Goal: Complete application form

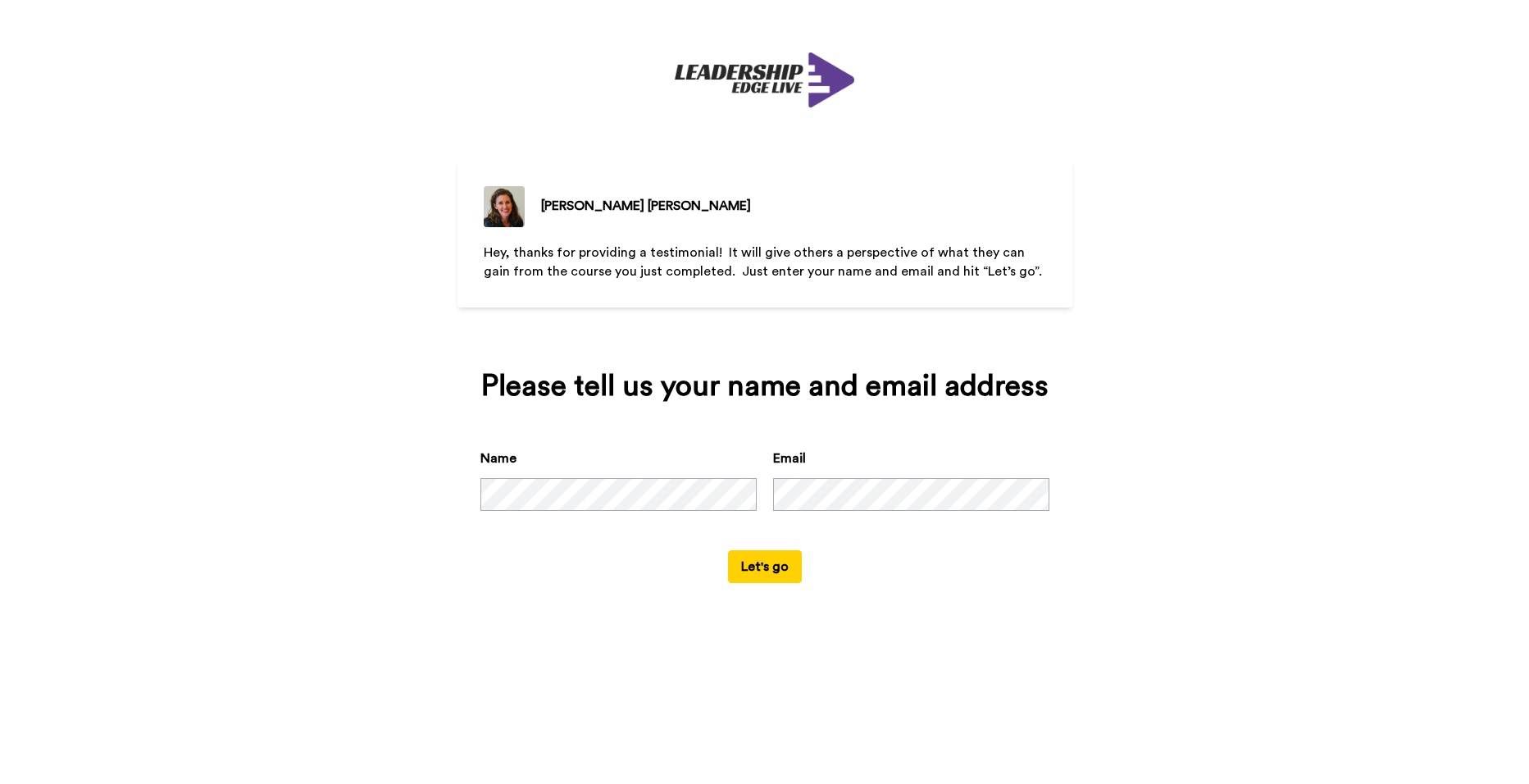
click at [760, 565] on button "Let's go" at bounding box center [765, 567] width 74 height 33
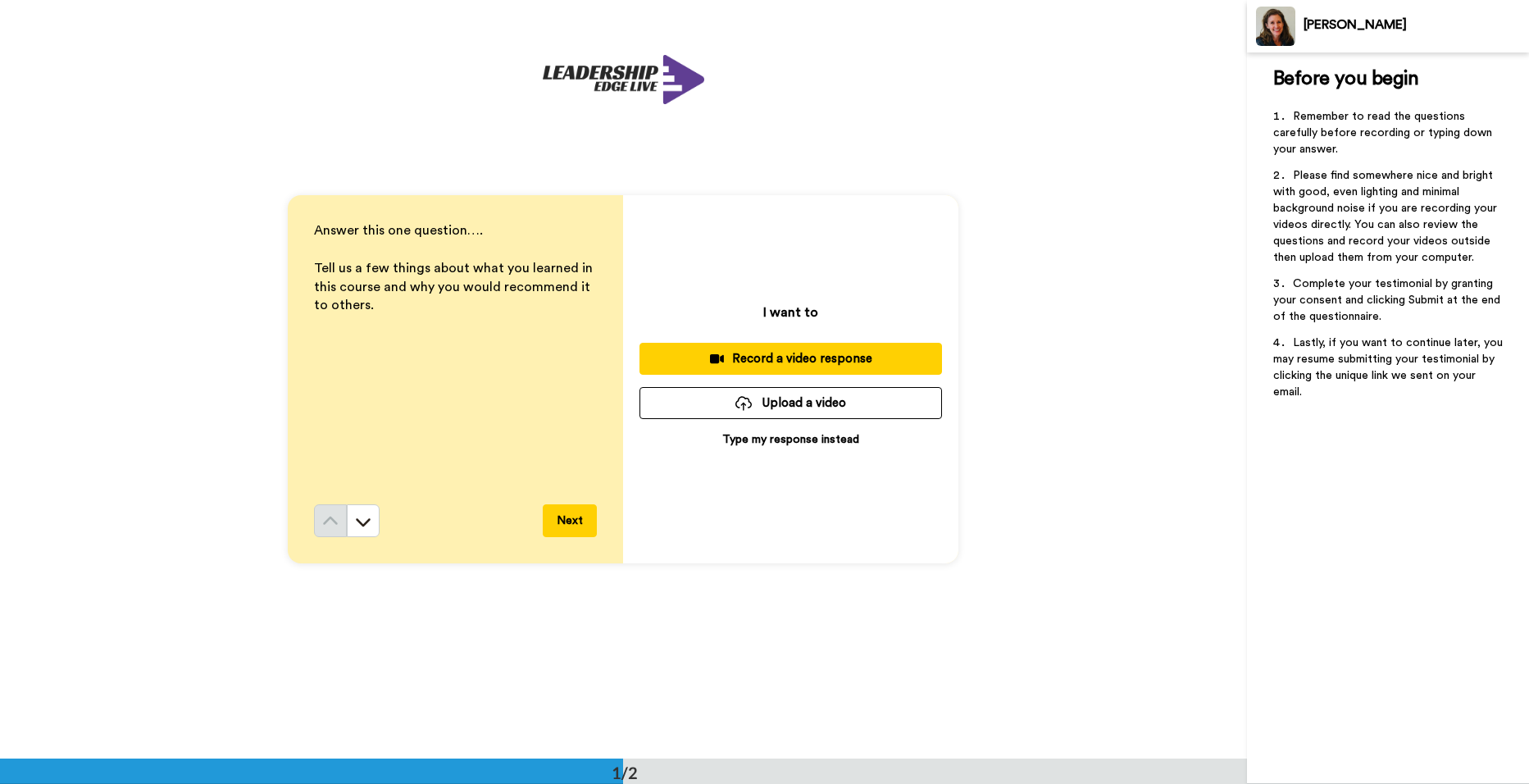
click at [748, 438] on p "Type my response instead" at bounding box center [791, 439] width 137 height 16
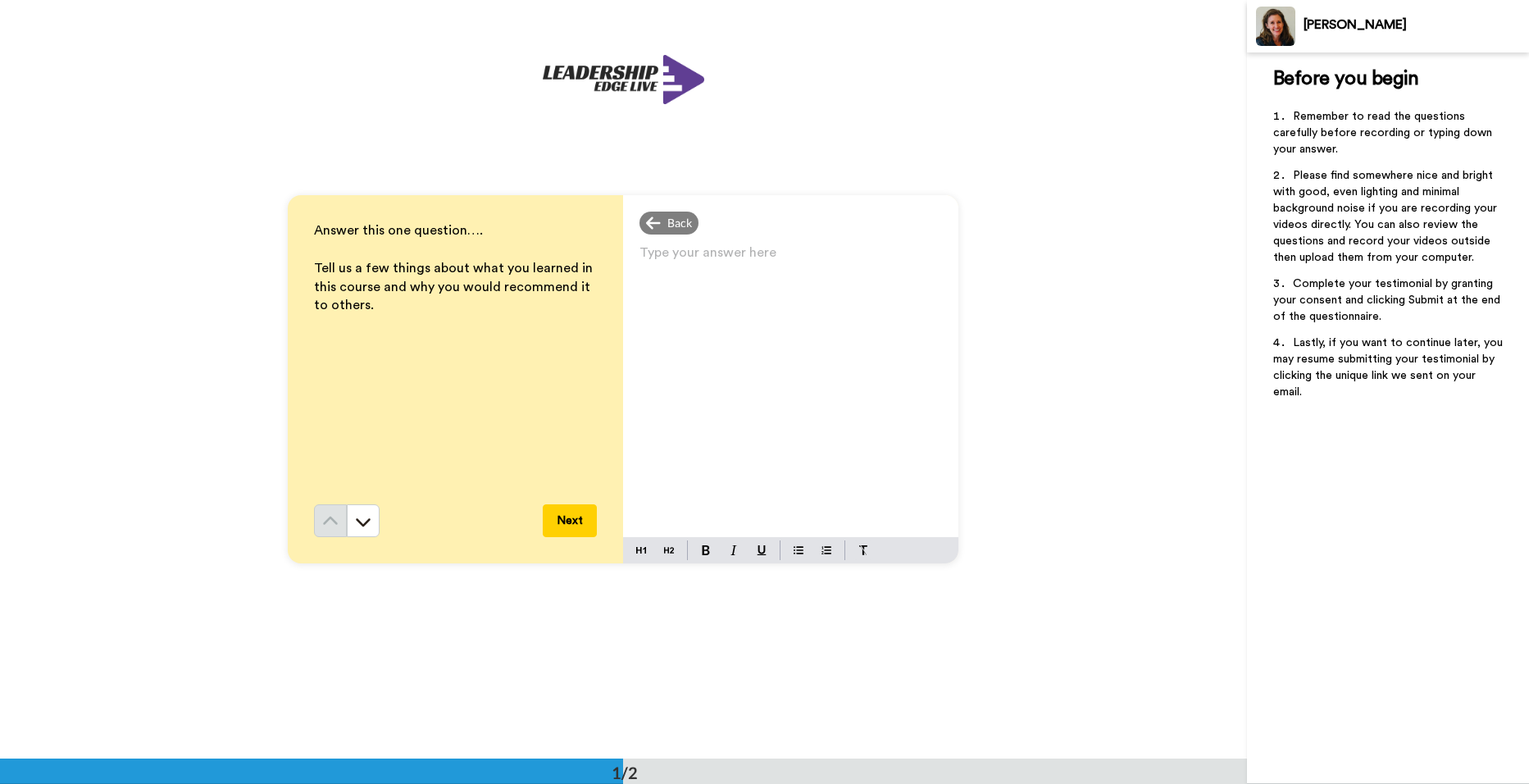
click at [658, 283] on div "Type your answer here ﻿" at bounding box center [790, 389] width 335 height 296
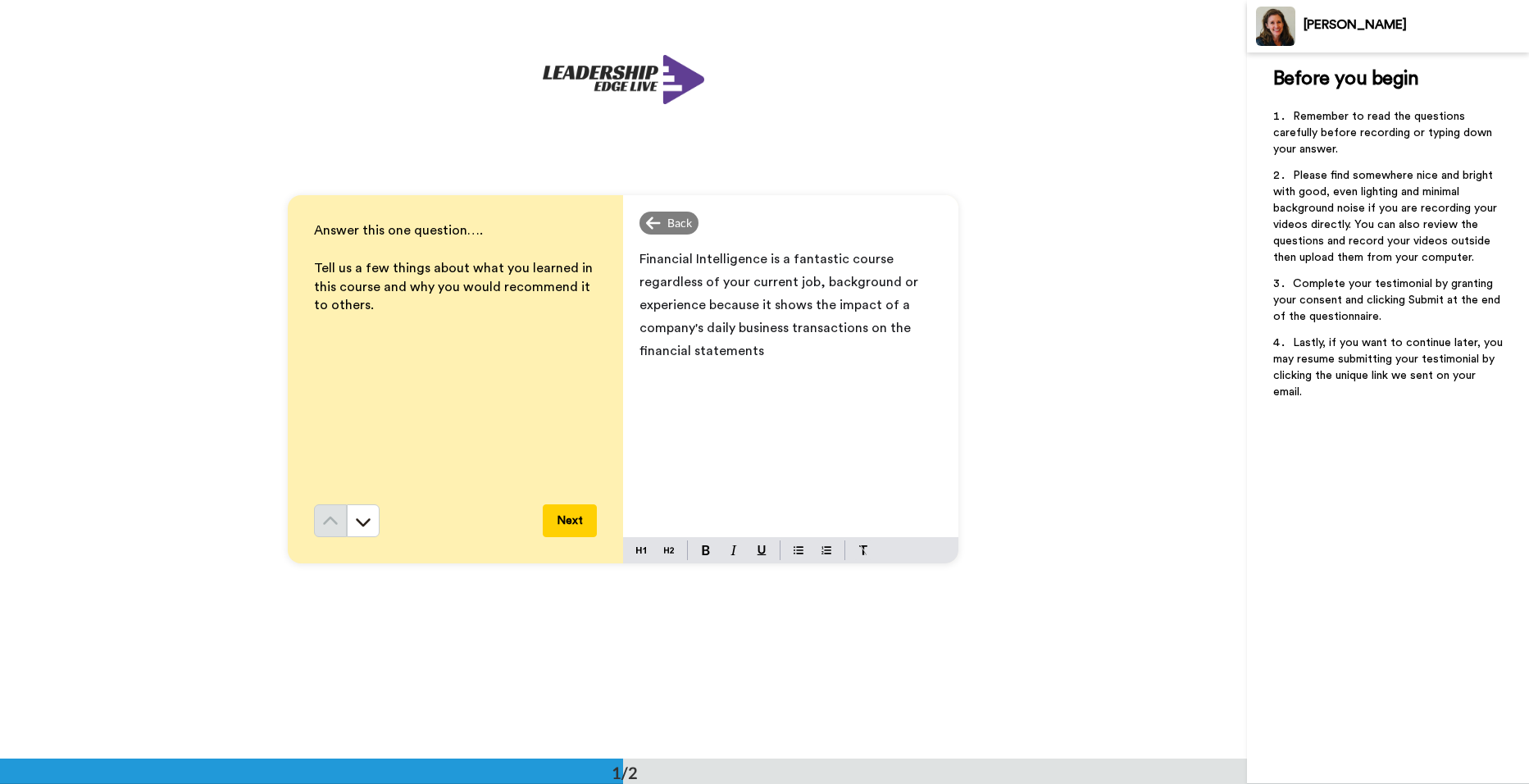
click at [639, 330] on span "Financial Intelligence is a fantastic course regardless of your current job, ba…" at bounding box center [781, 305] width 282 height 105
click at [782, 353] on p "Financial Intelligence is a fantastic course regardless of your current job, ba…" at bounding box center [790, 305] width 302 height 115
drag, startPoint x: 635, startPoint y: 377, endPoint x: 700, endPoint y: 375, distance: 65.0
click at [700, 375] on div "Financial Intelligence is a fantastic course regardless of your current job, ba…" at bounding box center [790, 389] width 335 height 296
click at [939, 376] on div "Financial Intelligence is a fantastic course regardless of your current job, ba…" at bounding box center [790, 389] width 335 height 296
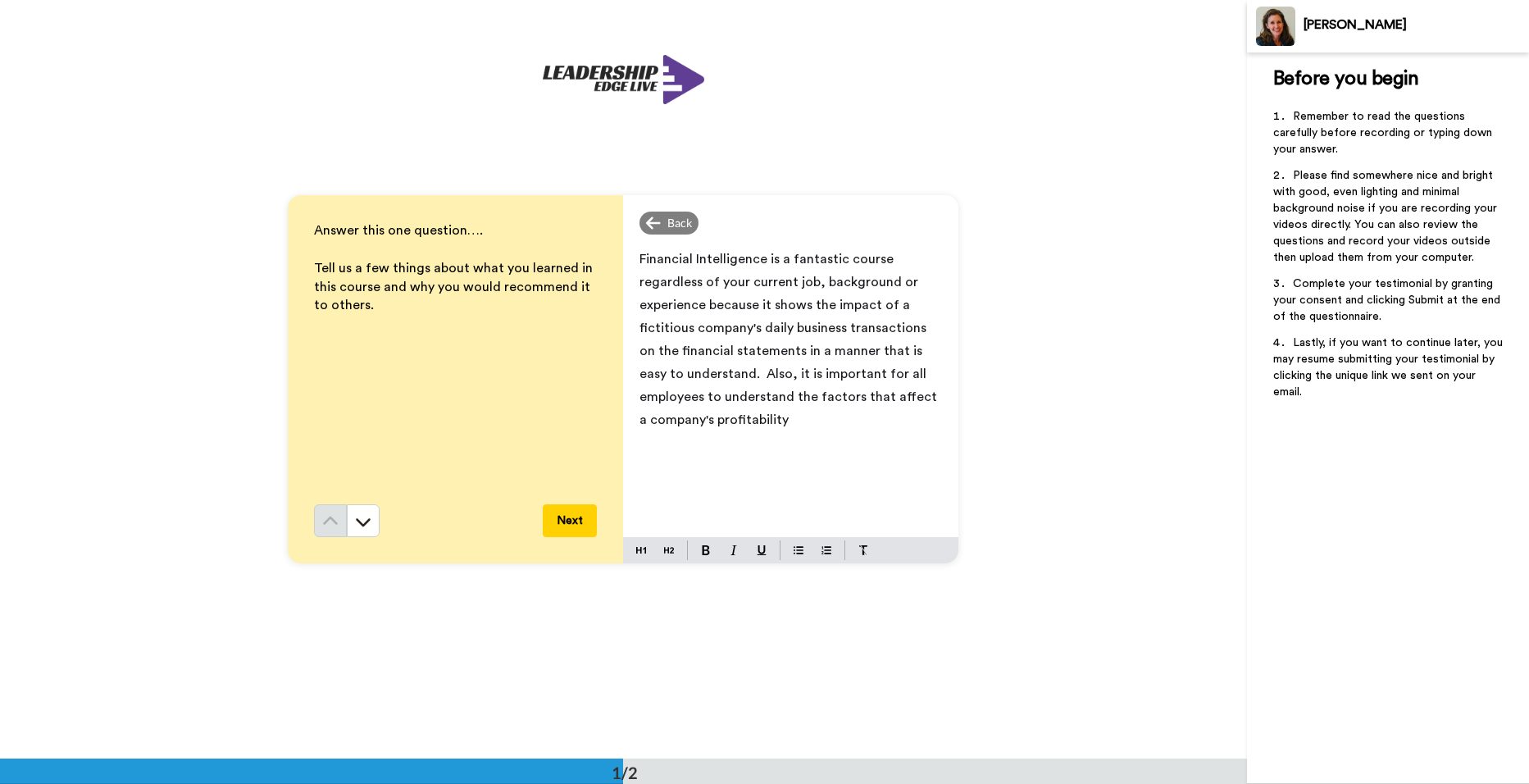
click at [744, 398] on span "Financial Intelligence is a fantastic course regardless of your current job, ba…" at bounding box center [789, 340] width 301 height 174
click at [885, 258] on p "Financial Intelligence is a fantastic course regardless of your current job, ba…" at bounding box center [790, 340] width 302 height 184
click at [709, 422] on span "Financial Intelligence is a fantastic course for all employees to take regardle…" at bounding box center [792, 351] width 305 height 197
drag, startPoint x: 808, startPoint y: 420, endPoint x: 912, endPoint y: 424, distance: 104.1
click at [912, 424] on span "Financial Intelligence is a fantastic course for all employees to take regardle…" at bounding box center [792, 351] width 305 height 197
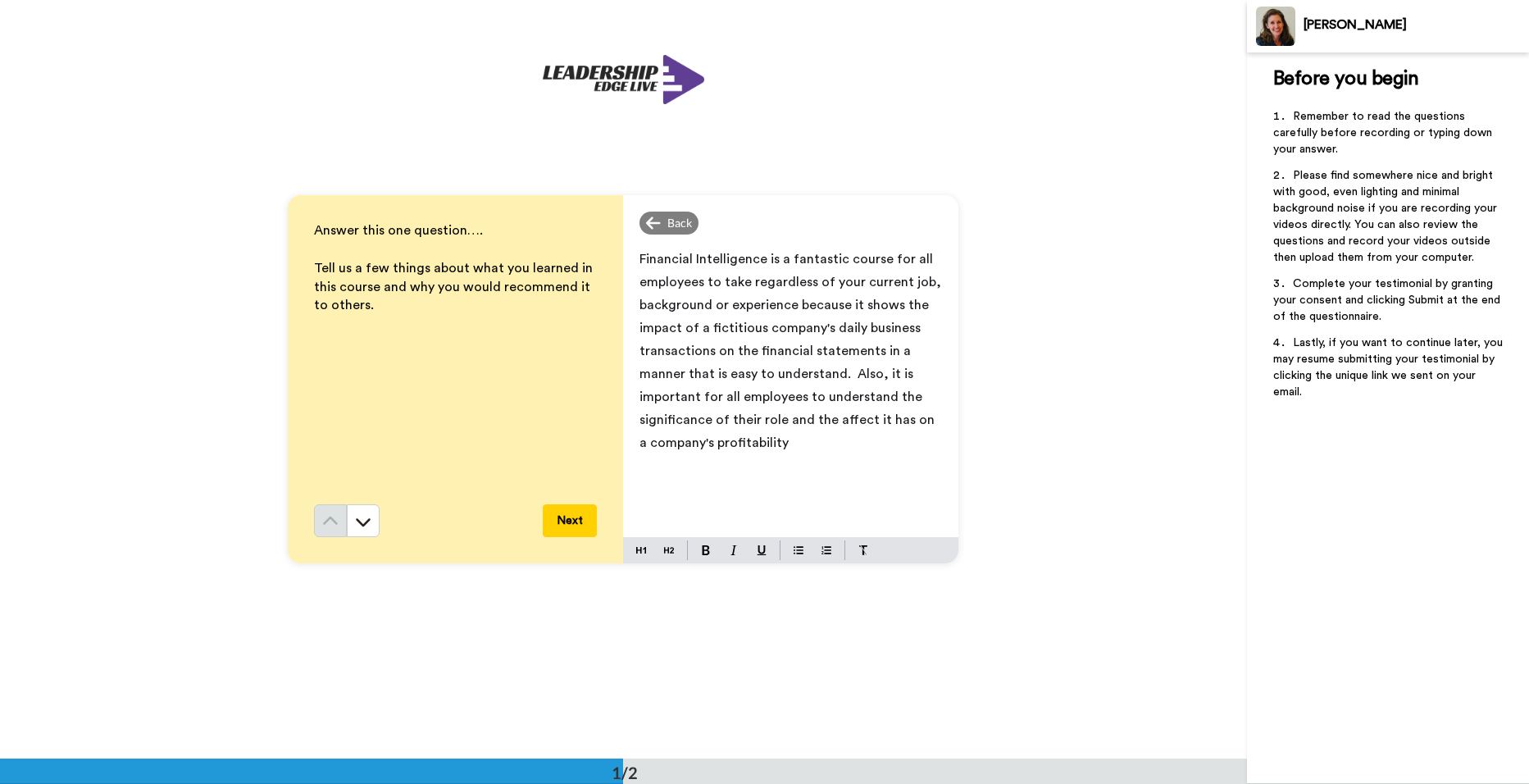
click at [819, 487] on div "Financial Intelligence is a fantastic course for all employees to take regardle…" at bounding box center [790, 389] width 335 height 296
click at [744, 477] on div "Financial Intelligence is a fantastic course for all employees to take regardle…" at bounding box center [790, 389] width 335 height 296
drag, startPoint x: 820, startPoint y: 398, endPoint x: 828, endPoint y: 398, distance: 8.0
click at [828, 398] on span "Financial Intelligence is a fantastic course for all employees to take regardle…" at bounding box center [792, 351] width 305 height 197
drag, startPoint x: 768, startPoint y: 377, endPoint x: 835, endPoint y: 370, distance: 67.4
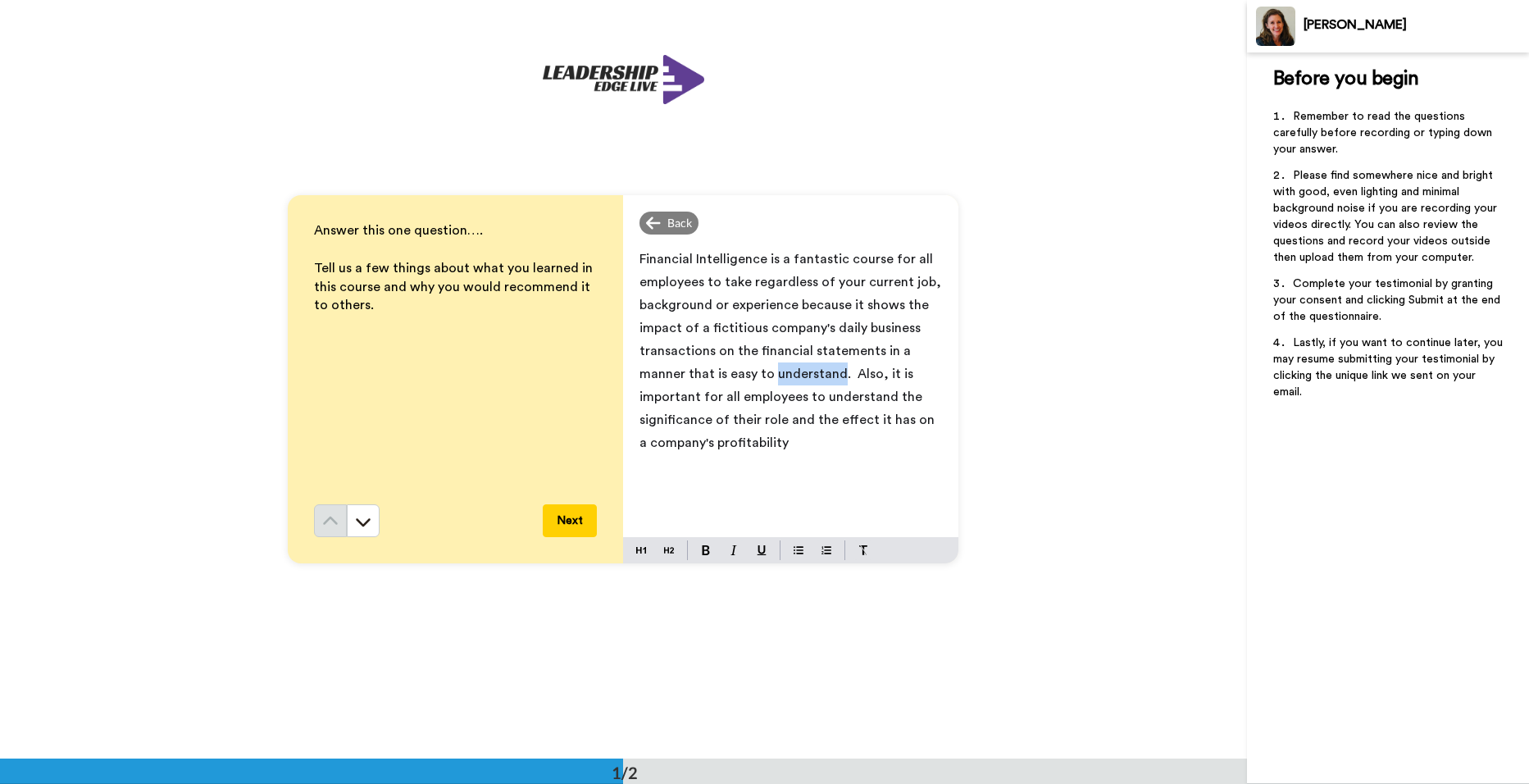
click at [835, 370] on span "Financial Intelligence is a fantastic course for all employees to take regardle…" at bounding box center [792, 351] width 305 height 197
click at [807, 418] on span "Financial Intelligence is a fantastic course for all employees to take regardle…" at bounding box center [792, 351] width 305 height 197
drag, startPoint x: 701, startPoint y: 440, endPoint x: 755, endPoint y: 444, distance: 54.1
click at [755, 444] on span "Financial Intelligence is a fantastic course for all employees to take regardle…" at bounding box center [792, 363] width 305 height 220
click at [722, 447] on span "Financial Intelligence is a fantastic course for all employees to take regardle…" at bounding box center [792, 363] width 305 height 220
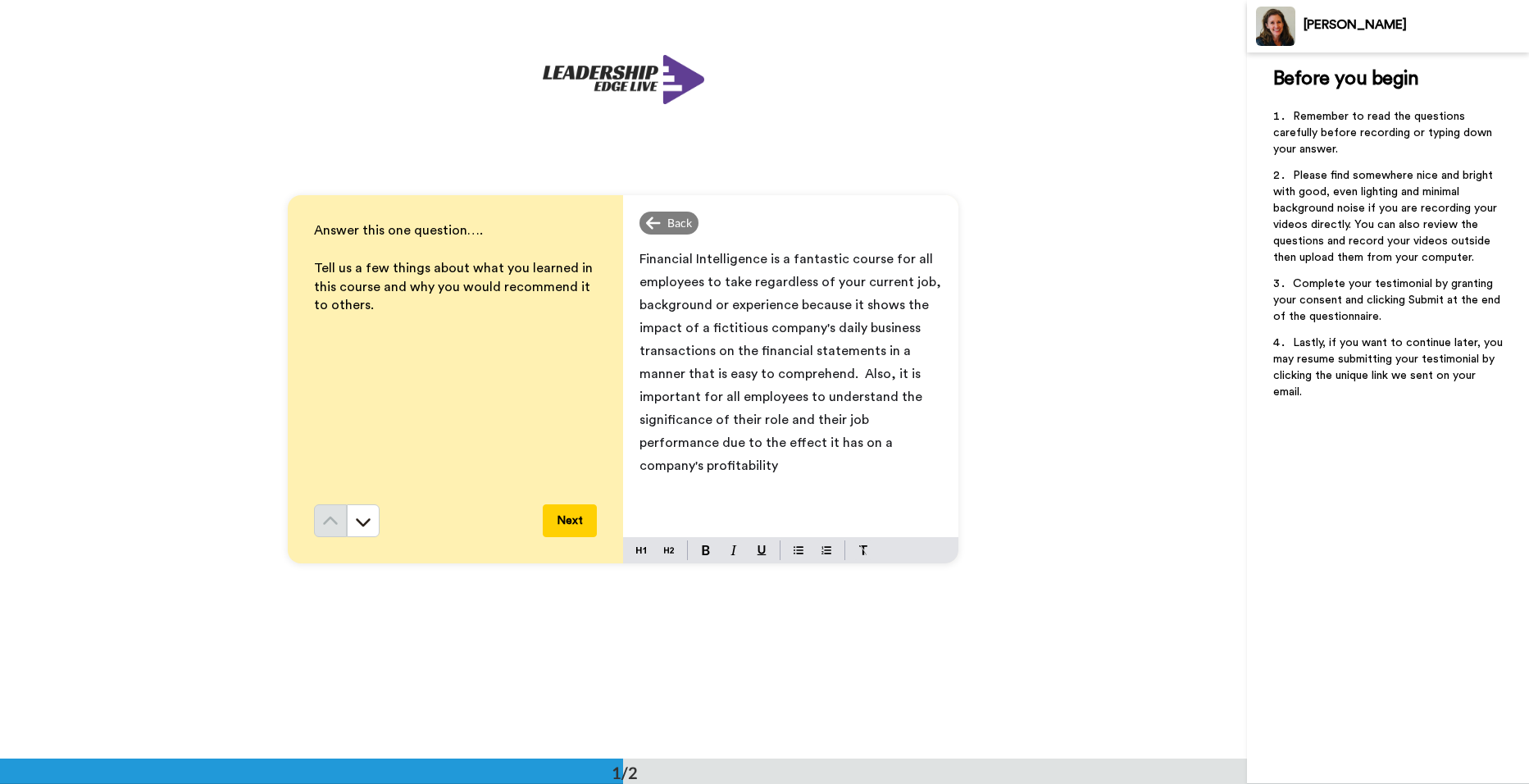
click at [868, 444] on span "Financial Intelligence is a fantastic course for all employees to take regardle…" at bounding box center [792, 363] width 305 height 220
click at [661, 468] on span "Financial Intelligence is a fantastic course for all employees to take regardle…" at bounding box center [792, 363] width 305 height 220
click at [729, 467] on span "Financial Intelligence is a fantastic course for all employees to take regardle…" at bounding box center [792, 363] width 305 height 220
drag, startPoint x: 827, startPoint y: 283, endPoint x: 851, endPoint y: 282, distance: 24.0
click at [851, 282] on span "Financial Intelligence is a fantastic course for all employees to take regardle…" at bounding box center [792, 363] width 305 height 220
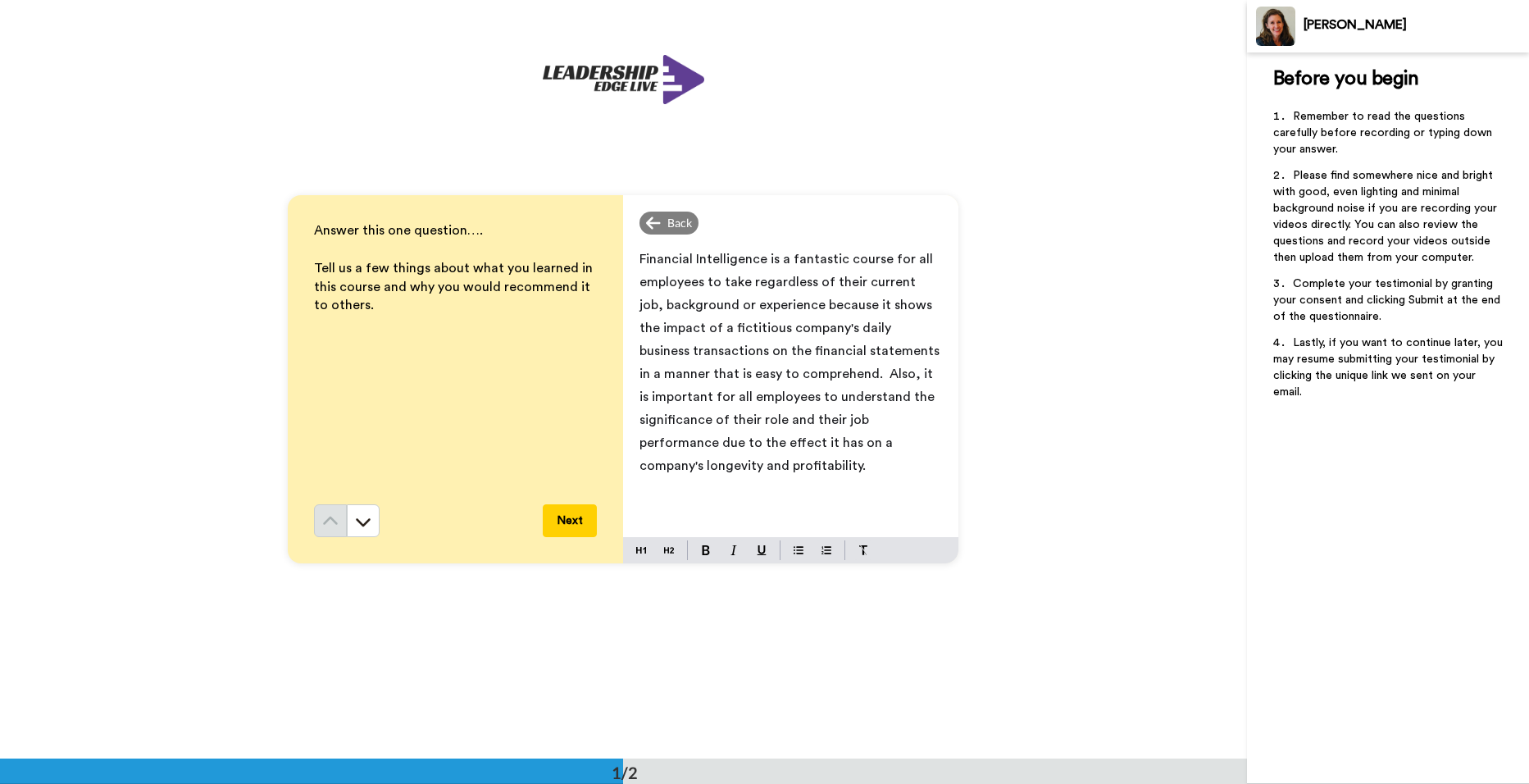
click at [936, 421] on span "Financial Intelligence is a fantastic course for all employees to take regardle…" at bounding box center [791, 363] width 303 height 220
drag, startPoint x: 801, startPoint y: 440, endPoint x: 930, endPoint y: 447, distance: 129.2
click at [932, 443] on span "Financial Intelligence is a fantastic course for all employees to take regardle…" at bounding box center [791, 374] width 303 height 243
drag, startPoint x: 857, startPoint y: 444, endPoint x: 884, endPoint y: 448, distance: 27.3
click at [884, 448] on span "Financial Intelligence is a fantastic course for all employees to take regardle…" at bounding box center [791, 363] width 303 height 220
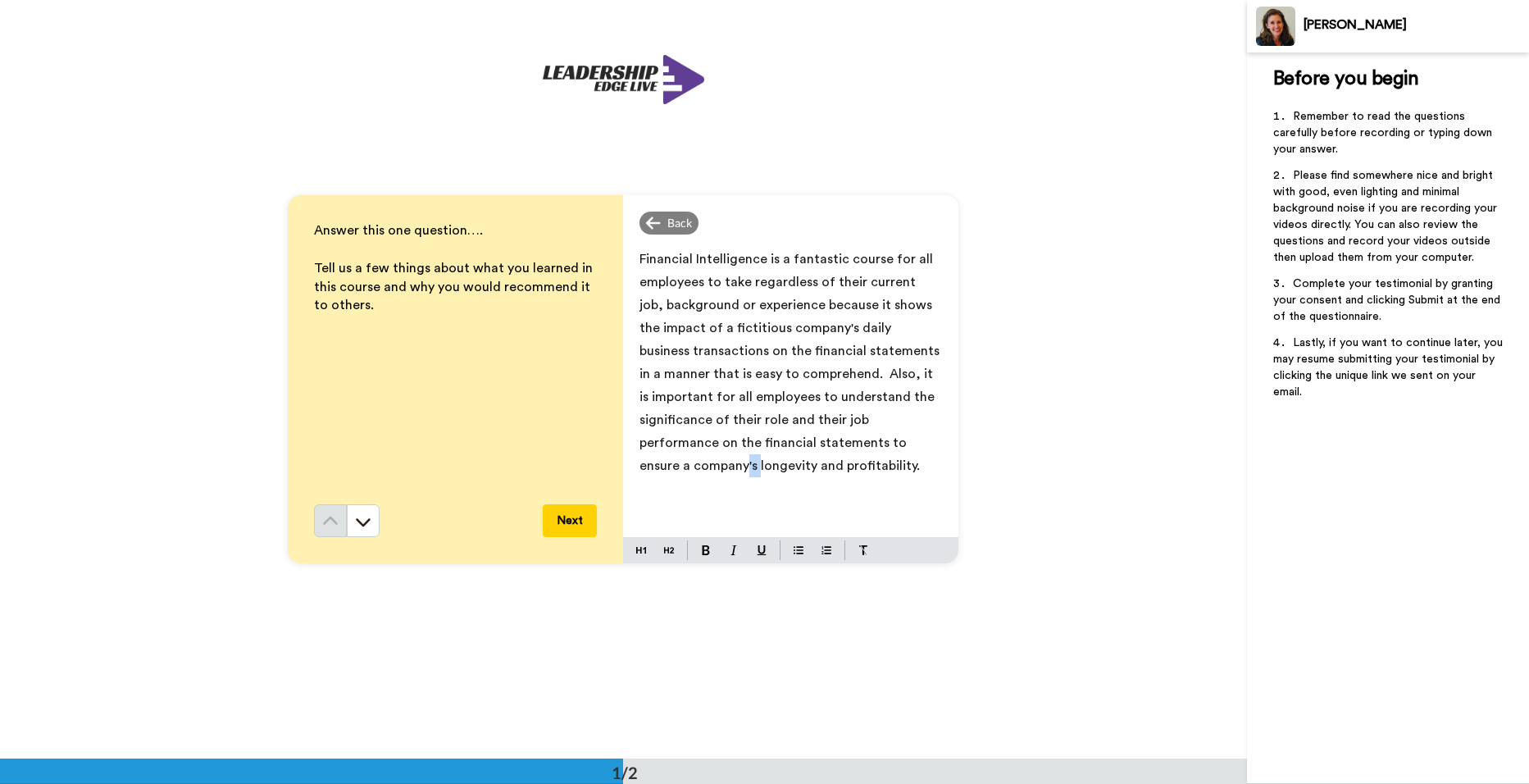
drag, startPoint x: 921, startPoint y: 442, endPoint x: 941, endPoint y: 447, distance: 20.6
click at [941, 447] on div "Financial Intelligence is a fantastic course for all employees to take regardle…" at bounding box center [790, 389] width 335 height 296
drag, startPoint x: 632, startPoint y: 469, endPoint x: 860, endPoint y: 459, distance: 228.2
click at [860, 459] on div "Financial Intelligence is a fantastic course for all employees to take regardle…" at bounding box center [790, 389] width 335 height 296
drag, startPoint x: 634, startPoint y: 470, endPoint x: 748, endPoint y: 468, distance: 114.0
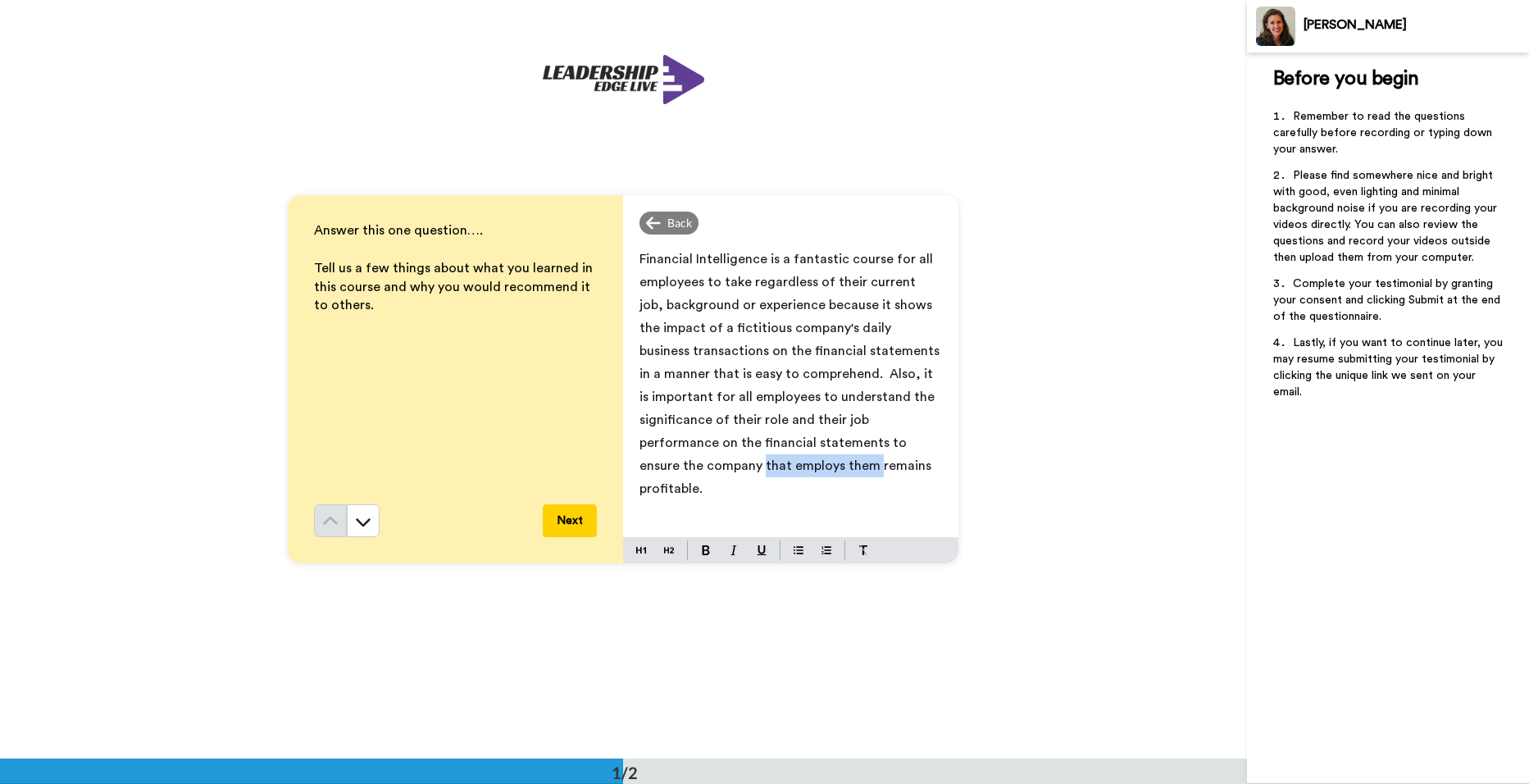
click at [748, 468] on div "Financial Intelligence is a fantastic course for all employees to take regardle…" at bounding box center [790, 389] width 335 height 296
click at [639, 462] on span "Financial Intelligence is a fantastic course for all employees to take regardle…" at bounding box center [791, 363] width 303 height 220
click at [730, 494] on div "Financial Intelligence is a fantastic course for all employees to take regardle…" at bounding box center [790, 389] width 335 height 296
click at [567, 522] on button "Next" at bounding box center [570, 521] width 54 height 33
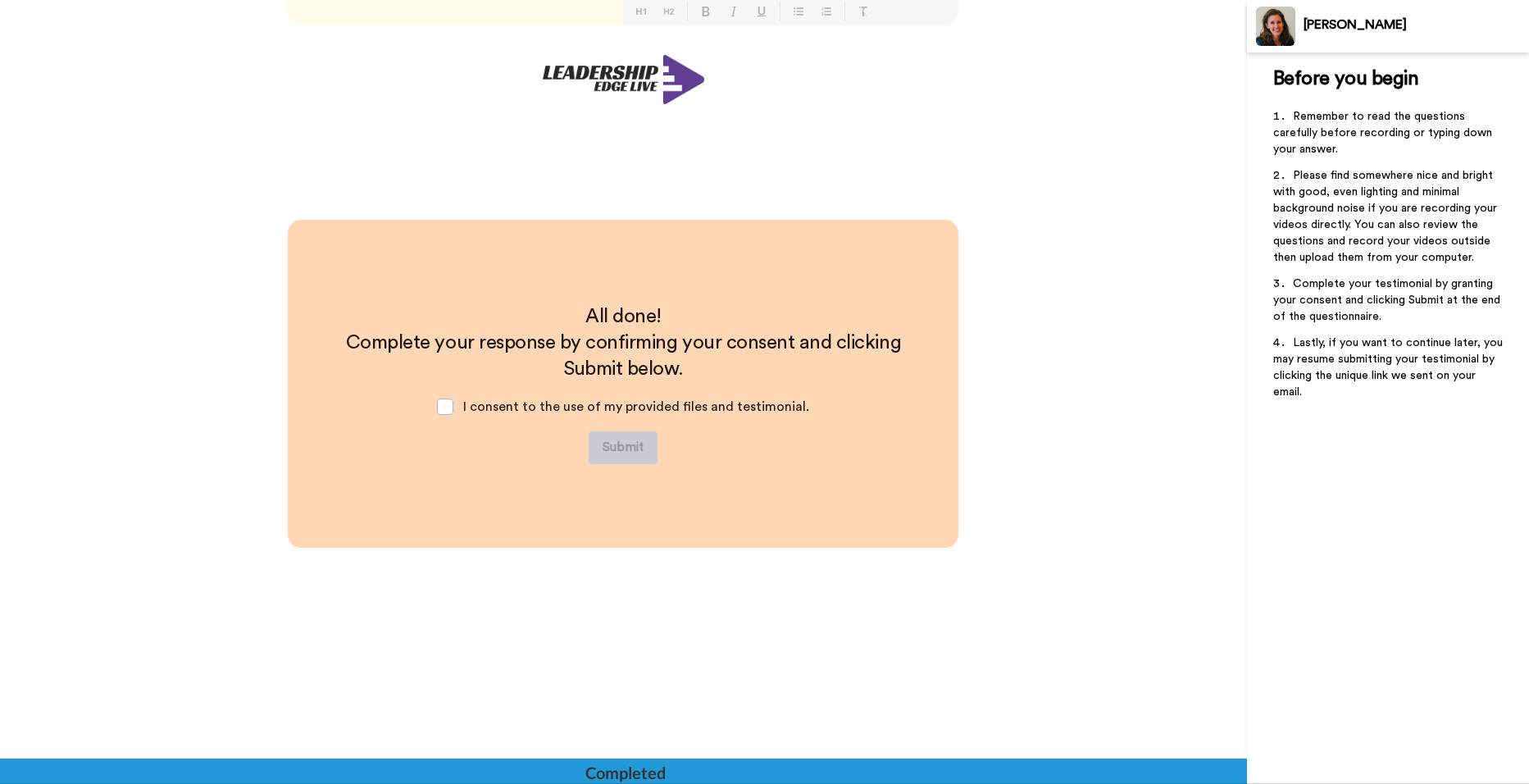
scroll to position [544, 0]
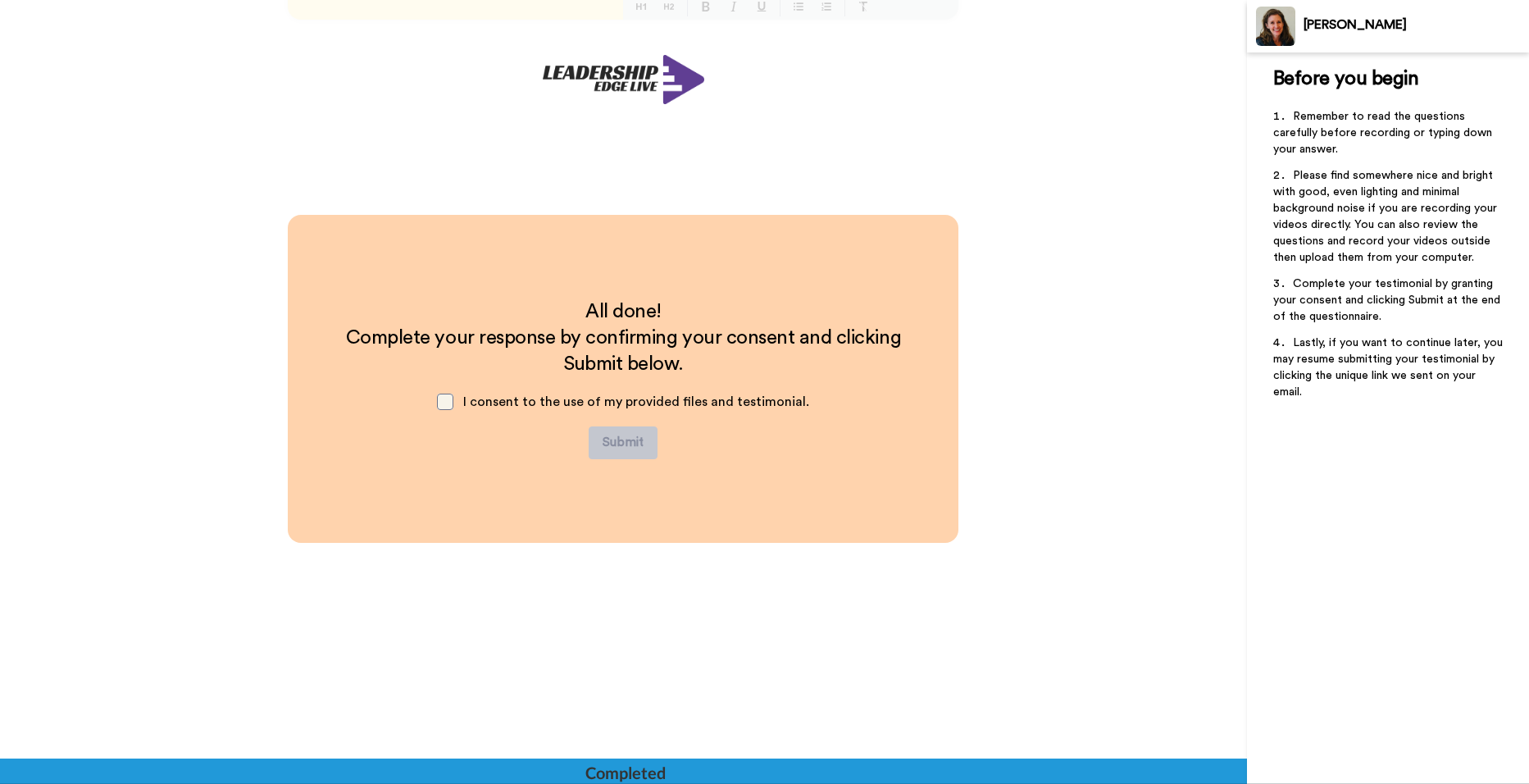
click at [447, 404] on span at bounding box center [444, 401] width 16 height 16
click at [621, 441] on button "Submit" at bounding box center [624, 443] width 69 height 33
